Goal: Check status: Check status

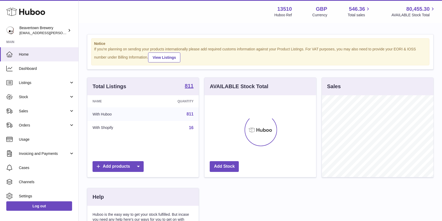
scroll to position [82, 111]
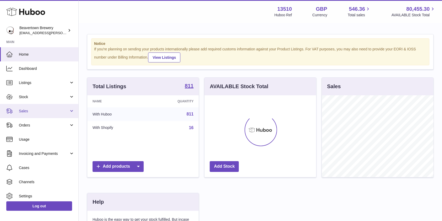
click at [23, 109] on span "Sales" at bounding box center [44, 111] width 50 height 5
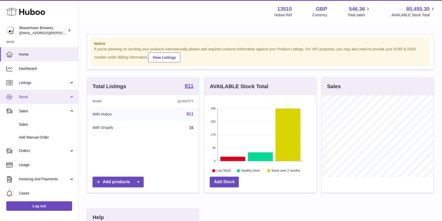
click at [30, 96] on span "Stock" at bounding box center [44, 96] width 50 height 5
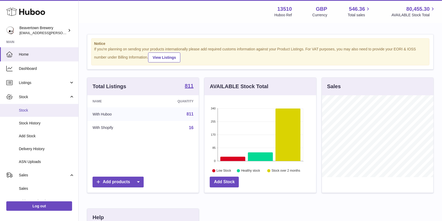
click at [28, 109] on span "Stock" at bounding box center [47, 110] width 56 height 5
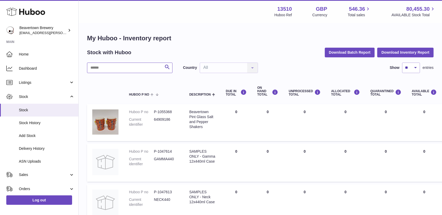
click at [145, 70] on input "text" at bounding box center [130, 68] width 86 height 10
type input "*"
type input "**********"
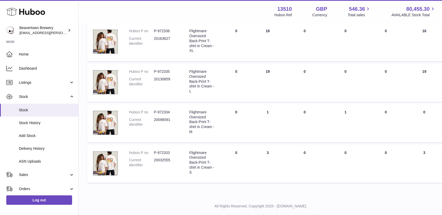
scroll to position [173, 0]
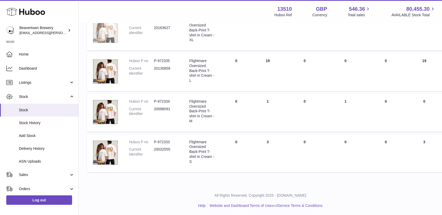
click at [103, 27] on img at bounding box center [105, 31] width 26 height 26
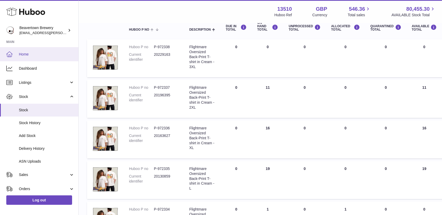
scroll to position [0, 0]
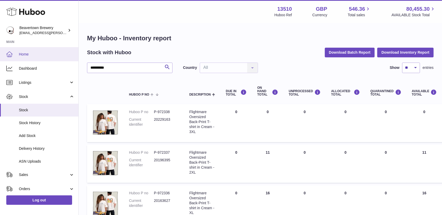
click at [28, 54] on span "Home" at bounding box center [47, 54] width 56 height 5
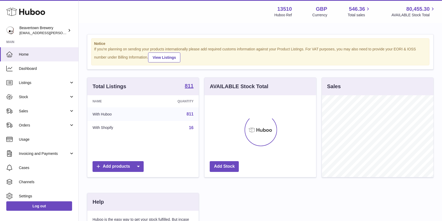
scroll to position [82, 111]
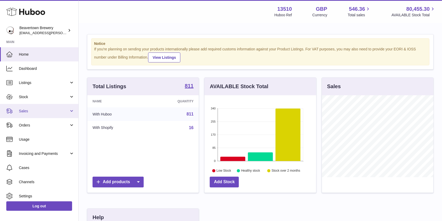
click at [19, 112] on span "Sales" at bounding box center [44, 111] width 50 height 5
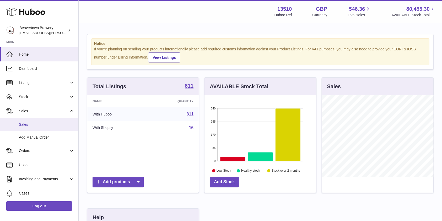
click at [26, 123] on span "Sales" at bounding box center [47, 124] width 56 height 5
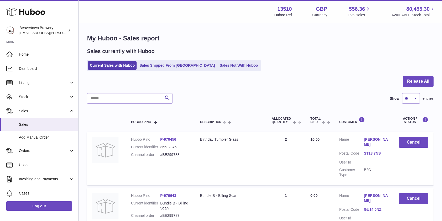
click at [218, 65] on link "Sales Not With Huboo" at bounding box center [239, 65] width 42 height 9
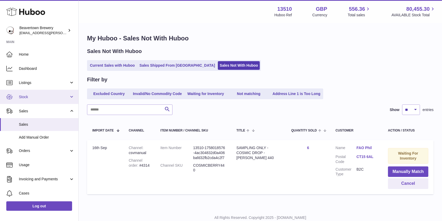
click at [30, 99] on link "Stock" at bounding box center [39, 97] width 78 height 14
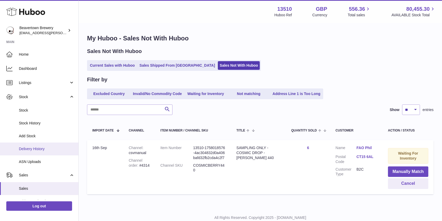
click at [32, 146] on span "Delivery History" at bounding box center [47, 148] width 56 height 5
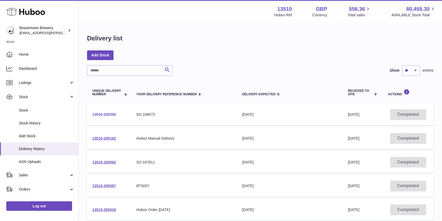
click at [110, 112] on link "13510-200250" at bounding box center [104, 114] width 24 height 4
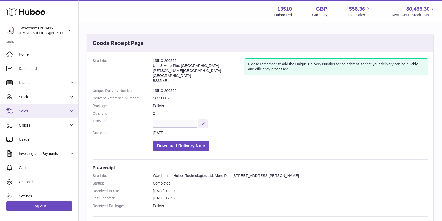
drag, startPoint x: 29, startPoint y: 108, endPoint x: 32, endPoint y: 114, distance: 6.0
click at [29, 109] on span "Sales" at bounding box center [44, 111] width 50 height 5
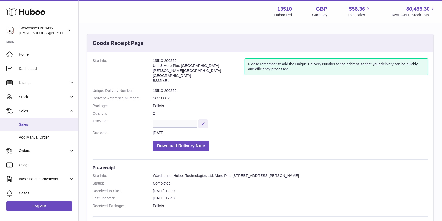
click at [33, 119] on link "Sales" at bounding box center [39, 124] width 78 height 13
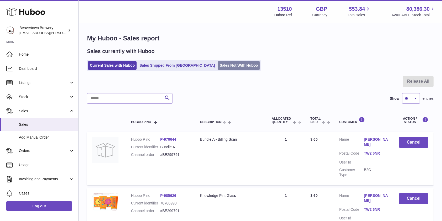
click at [218, 64] on link "Sales Not With Huboo" at bounding box center [239, 65] width 42 height 9
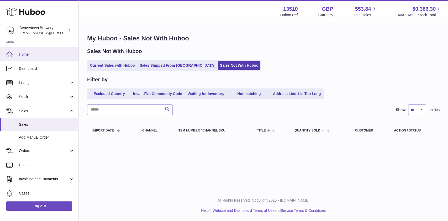
click at [40, 56] on span "Home" at bounding box center [47, 54] width 56 height 5
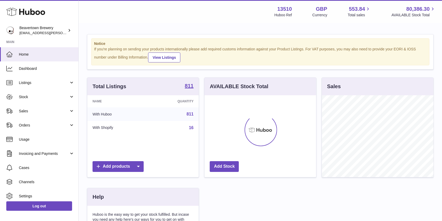
scroll to position [82, 111]
